Goal: Navigation & Orientation: Find specific page/section

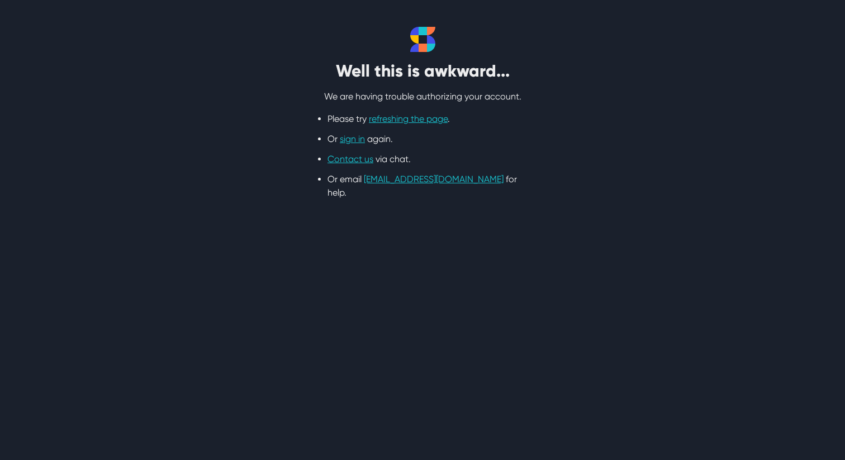
click at [403, 124] on link "refreshing the page" at bounding box center [408, 119] width 79 height 11
click at [360, 137] on link "sign in" at bounding box center [352, 139] width 25 height 11
